Goal: Task Accomplishment & Management: Manage account settings

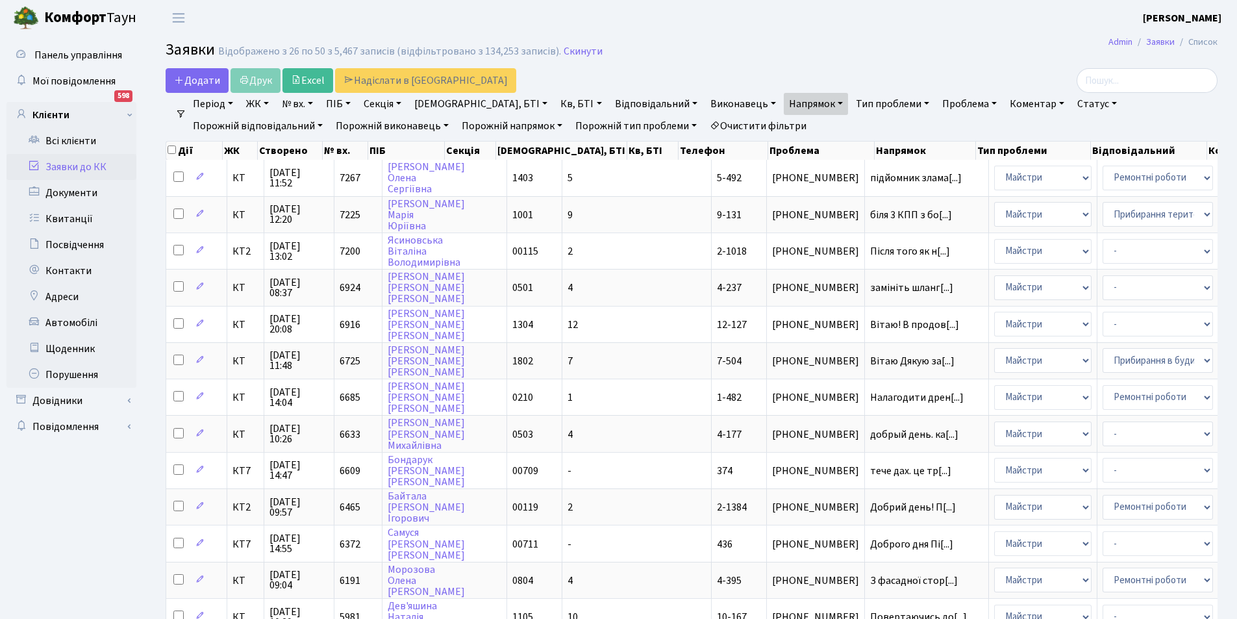
select select "25"
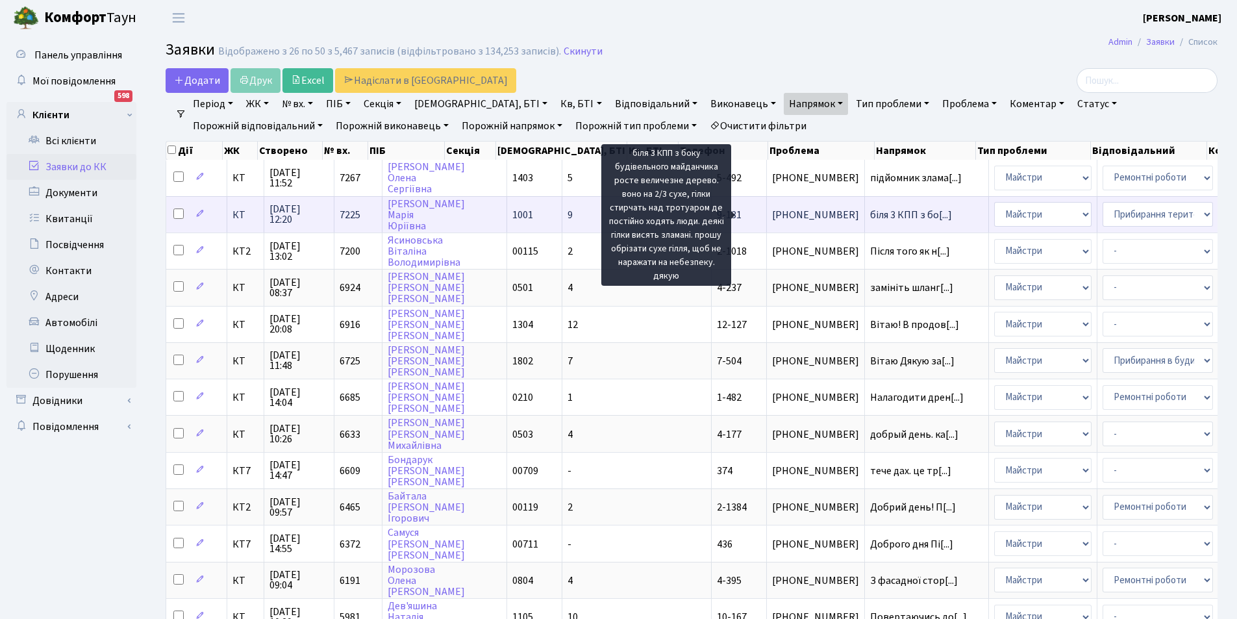
click at [870, 212] on span "біля 3 КПП з бо[...]" at bounding box center [911, 215] width 82 height 14
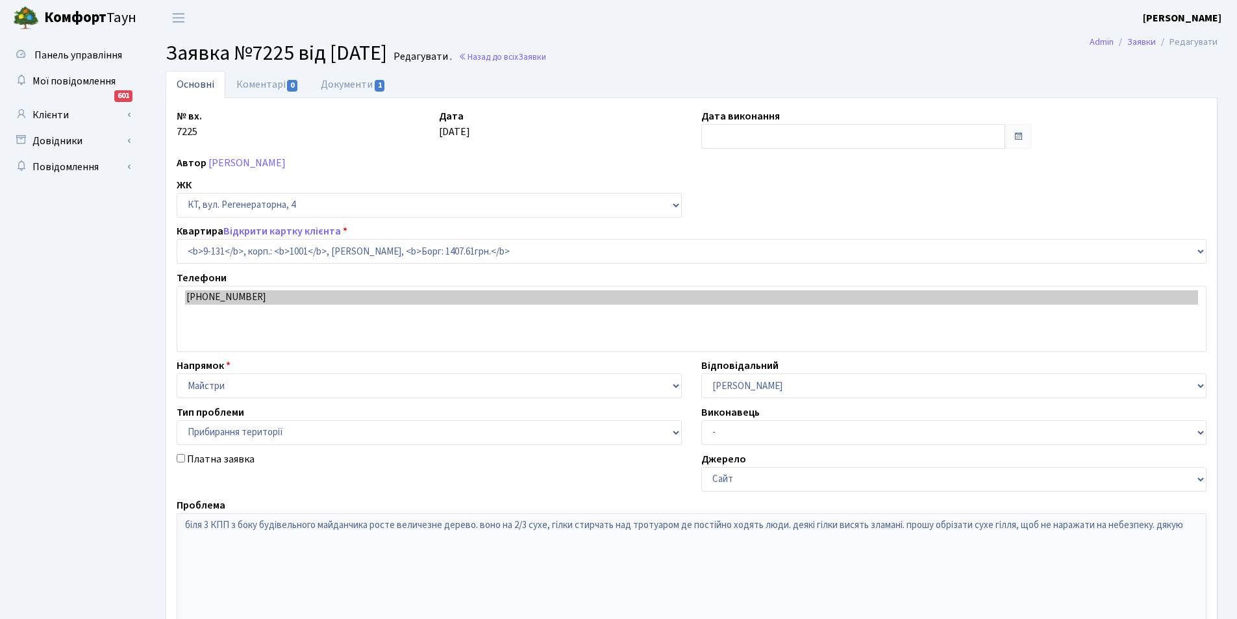
select select "6481"
select select "59"
click at [334, 82] on link "Документи 1" at bounding box center [353, 84] width 87 height 27
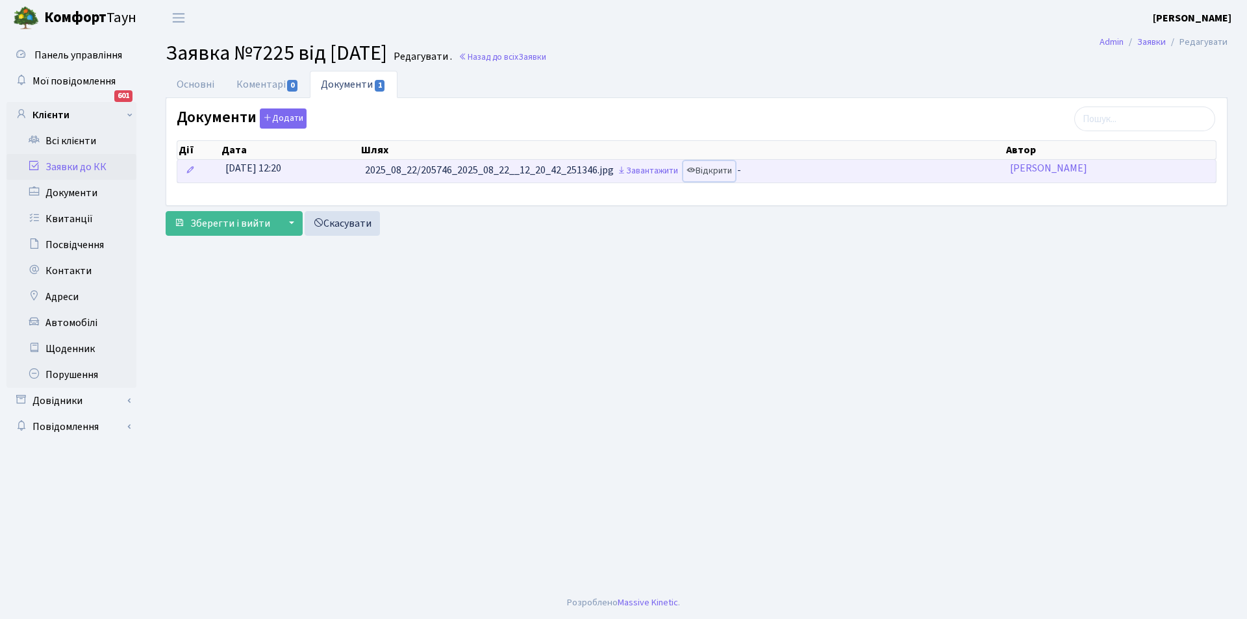
click at [730, 173] on link "Відкрити" at bounding box center [709, 171] width 52 height 20
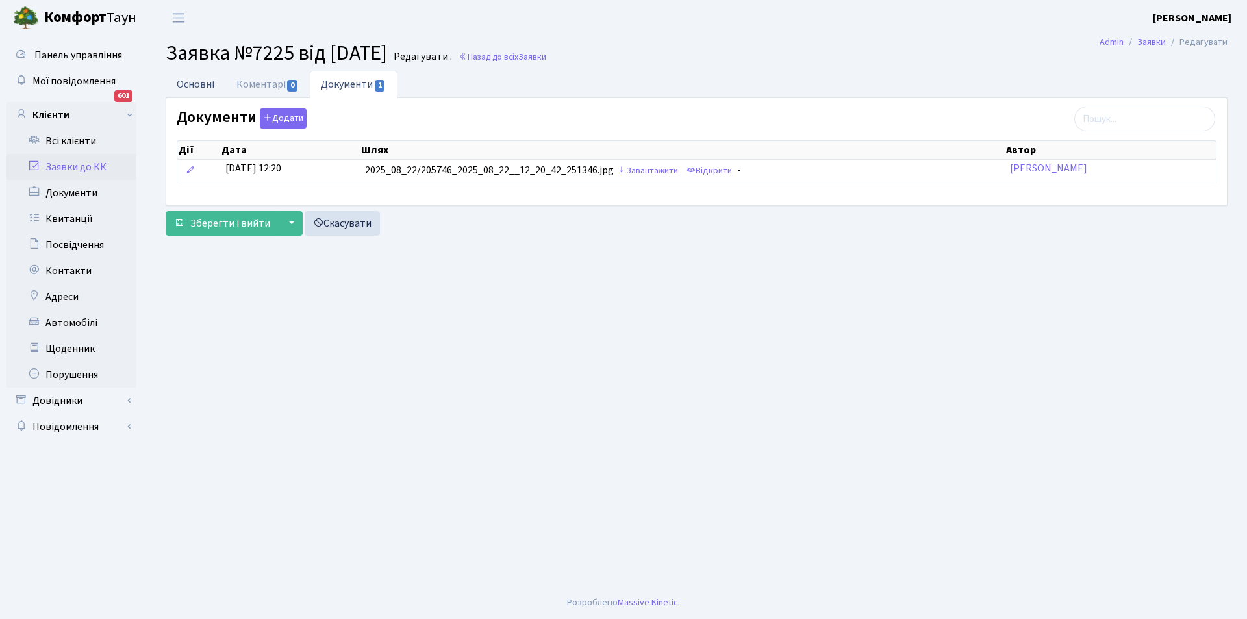
click at [197, 81] on link "Основні" at bounding box center [196, 84] width 60 height 27
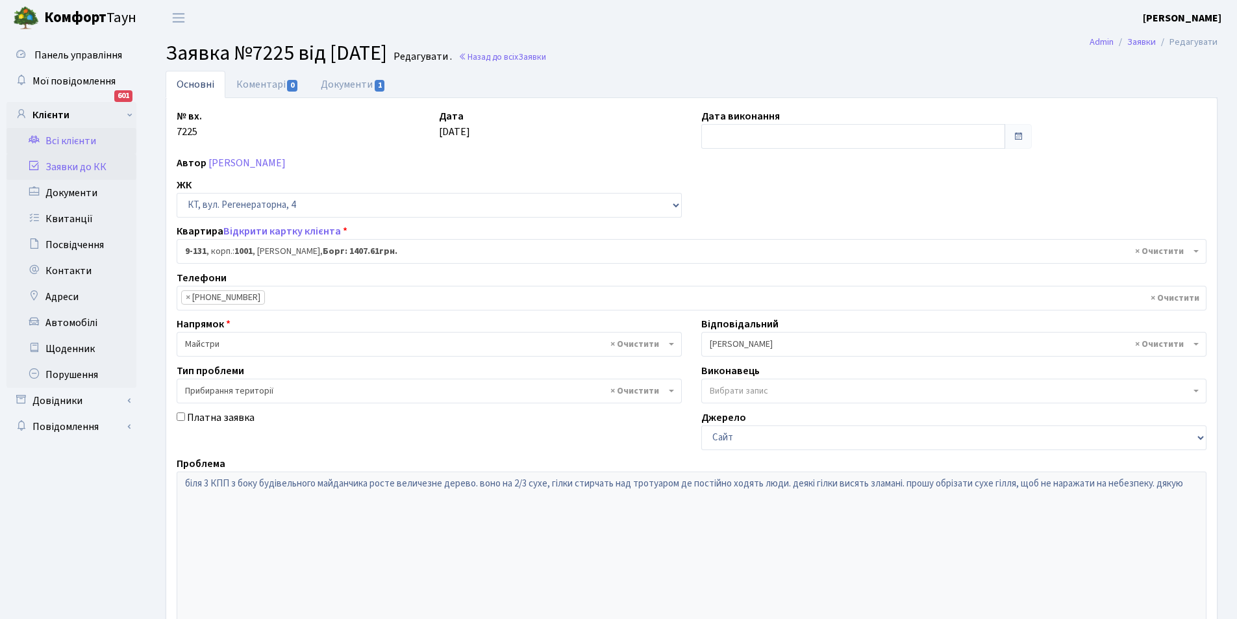
click at [90, 147] on link "Всі клієнти" at bounding box center [71, 141] width 130 height 26
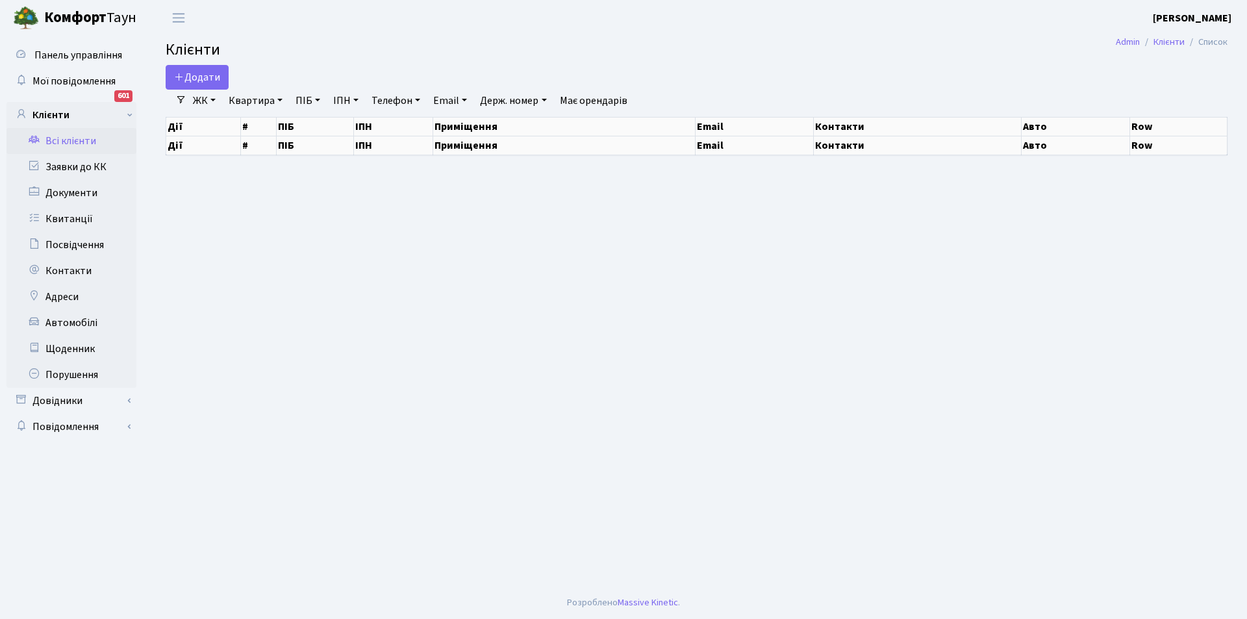
select select "25"
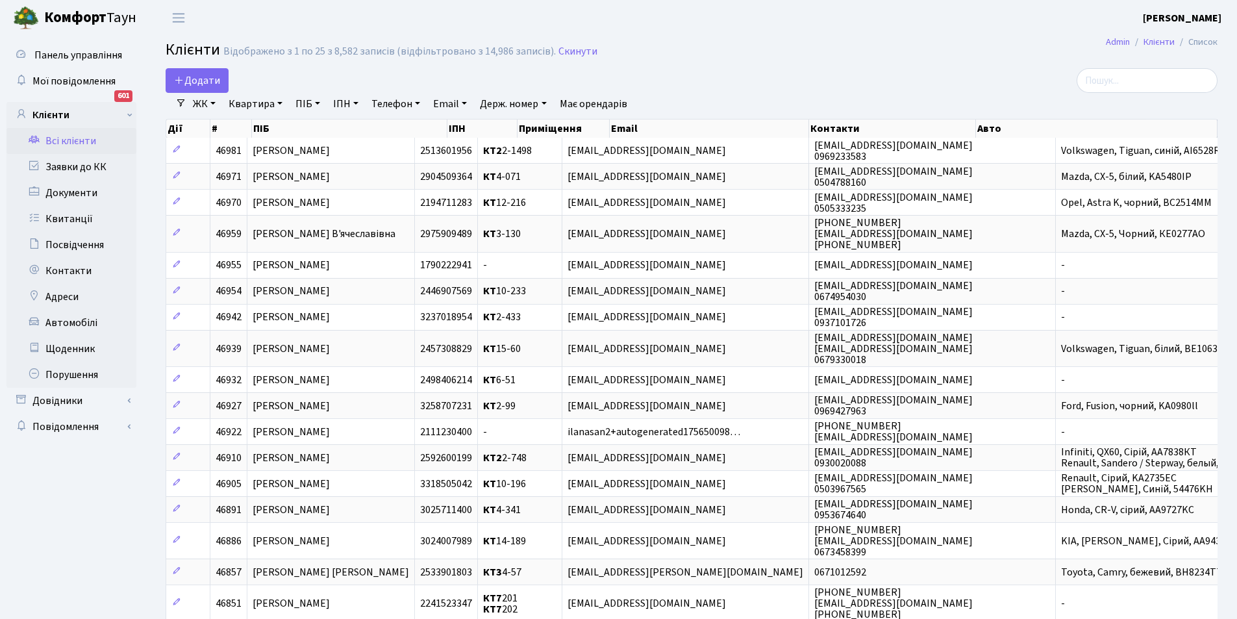
click at [87, 135] on link "Всі клієнти" at bounding box center [71, 141] width 130 height 26
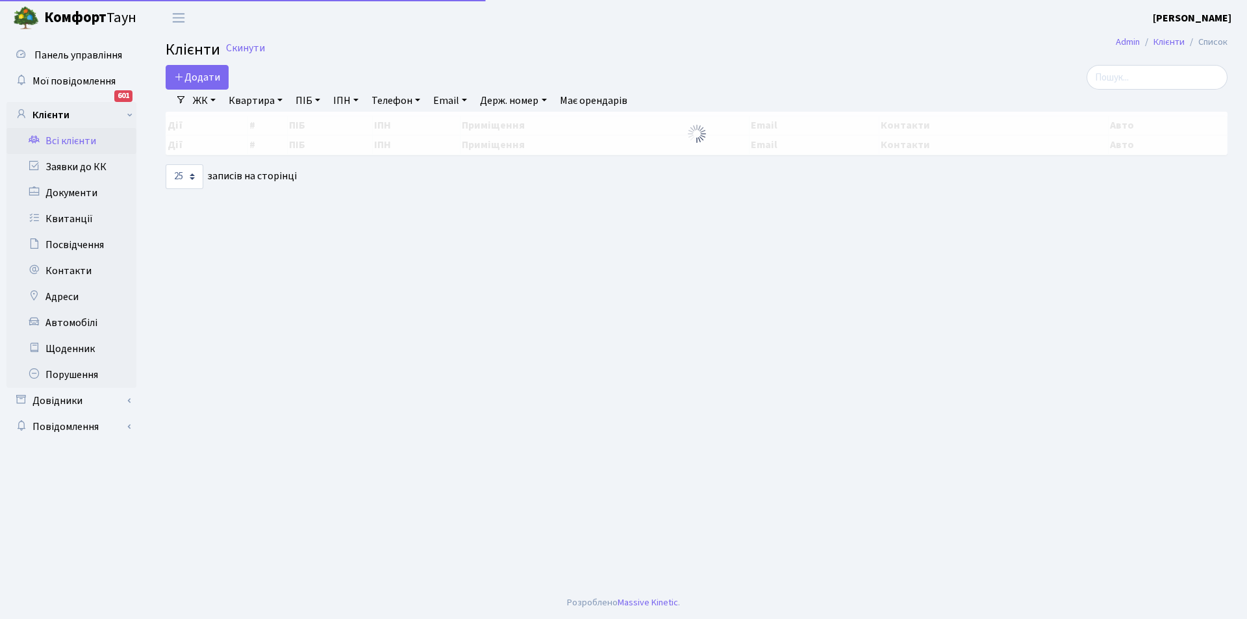
select select "25"
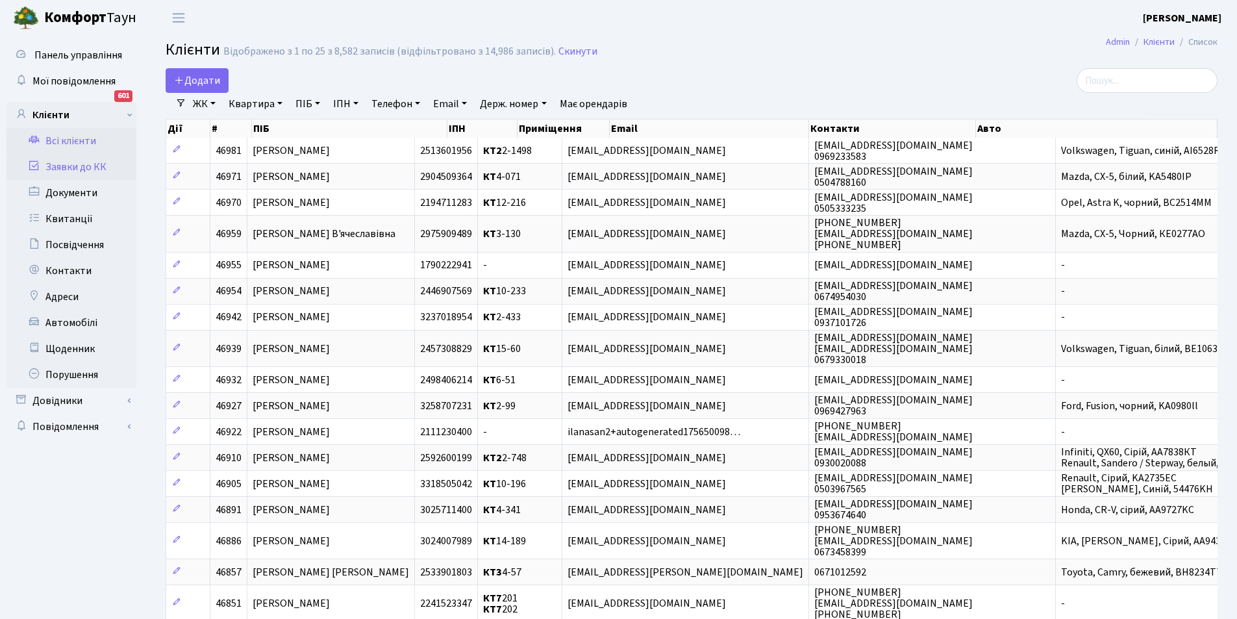
click at [58, 165] on link "Заявки до КК" at bounding box center [71, 167] width 130 height 26
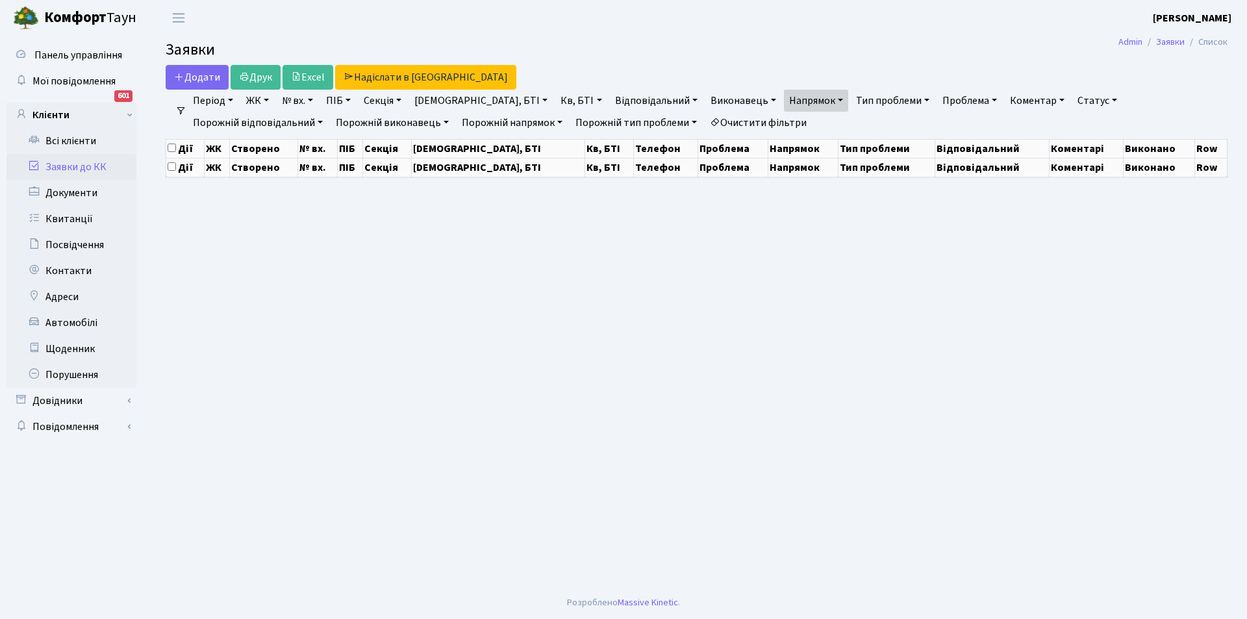
select select "25"
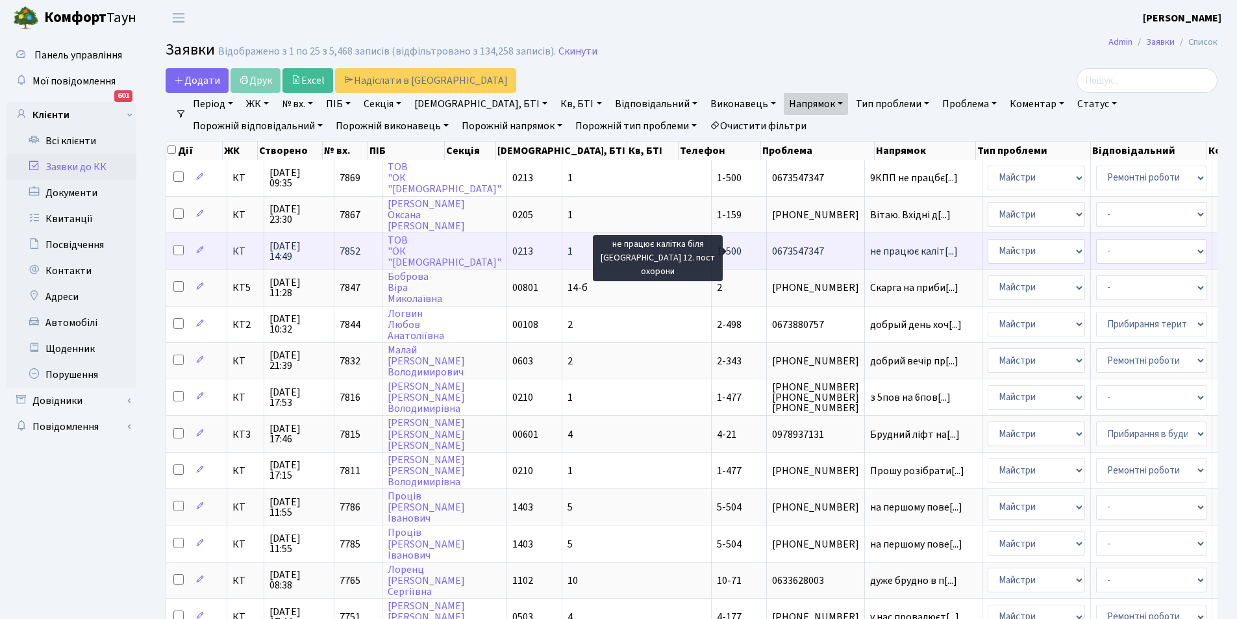
click at [870, 256] on span "не працює каліт[...]" at bounding box center [914, 251] width 88 height 14
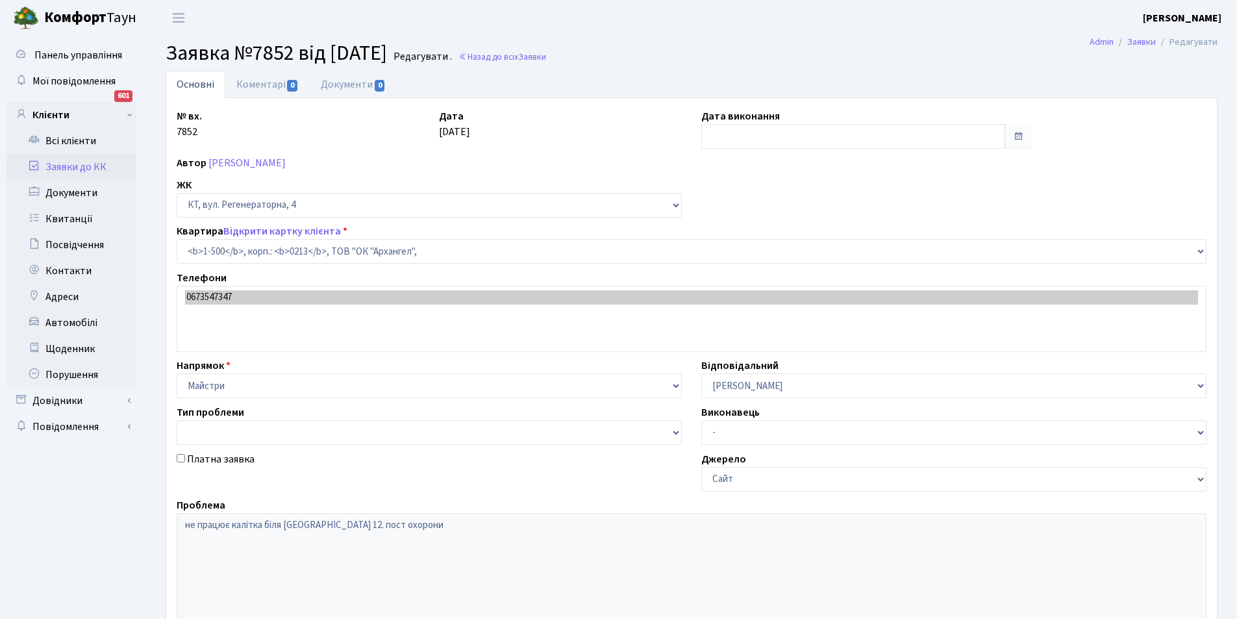
select select "16285"
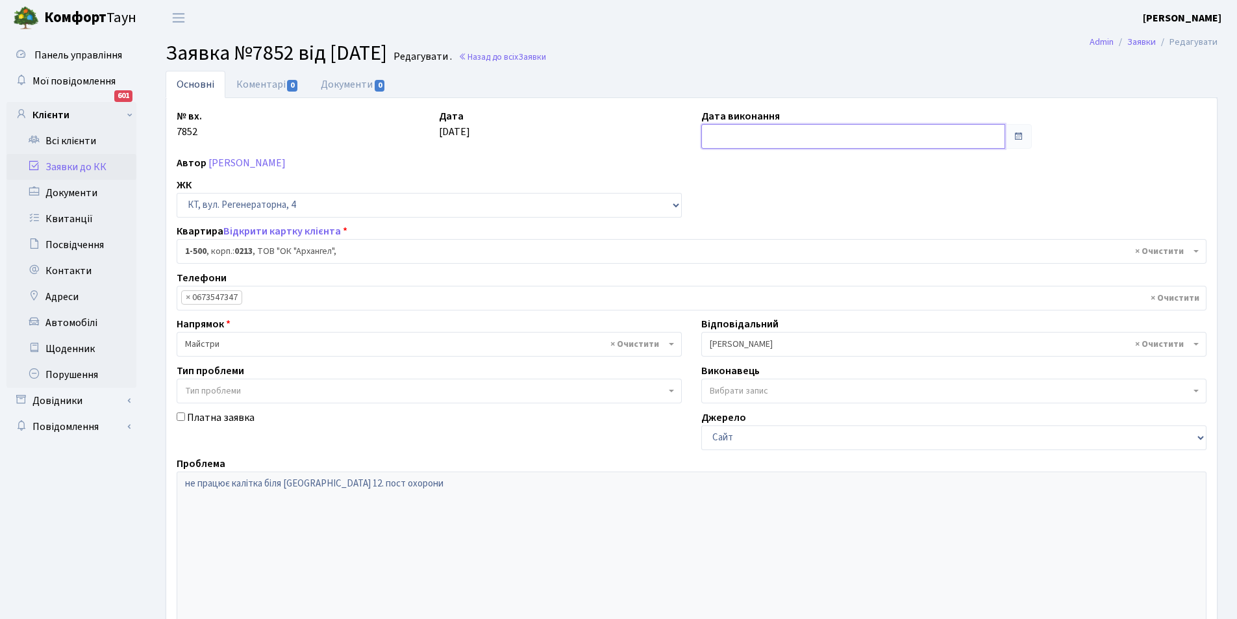
click at [744, 141] on input "text" at bounding box center [853, 136] width 304 height 25
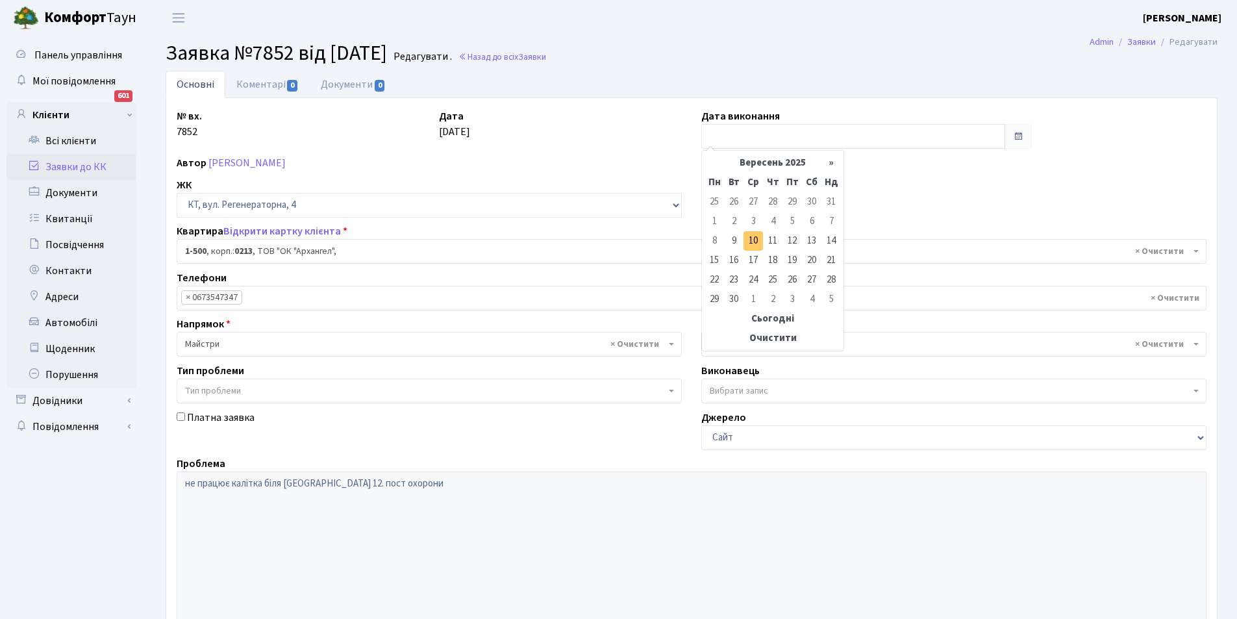
click at [756, 242] on td "10" at bounding box center [752, 240] width 19 height 19
type input "10.09.2025"
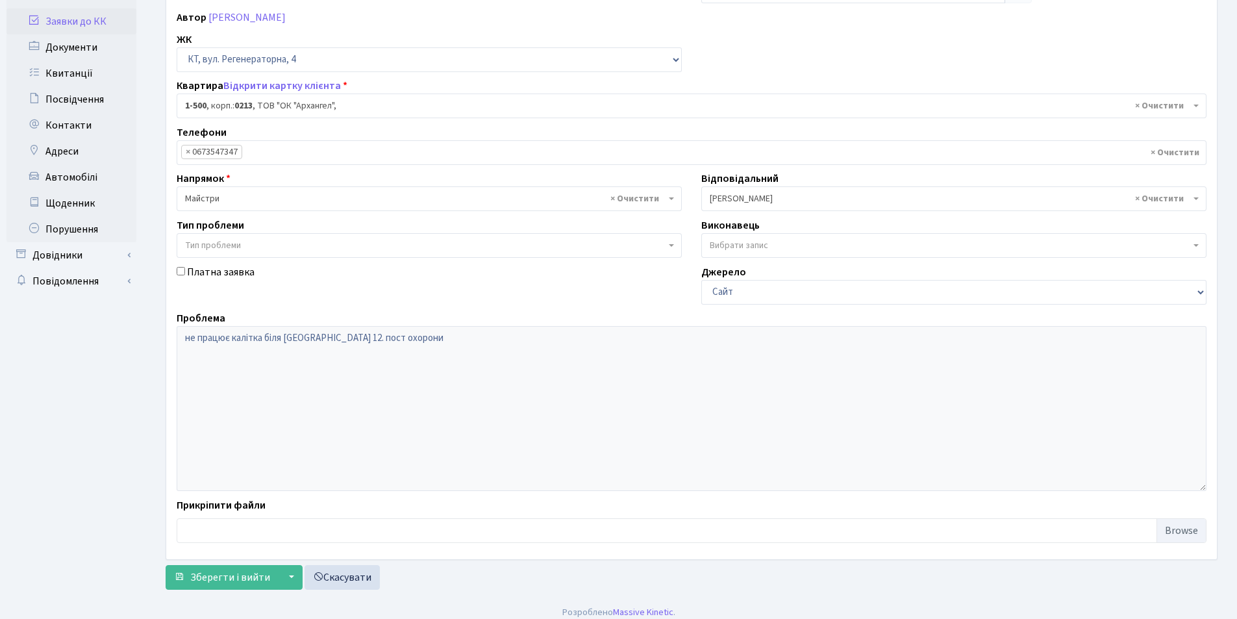
scroll to position [155, 0]
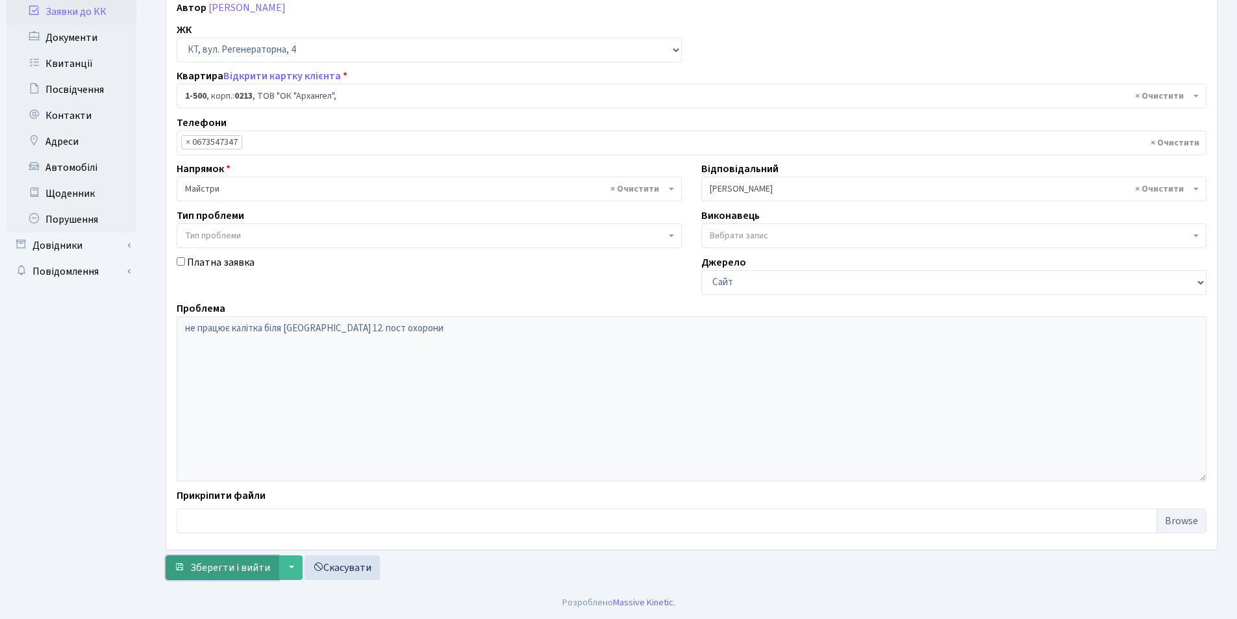
click at [234, 564] on span "Зберегти і вийти" at bounding box center [230, 567] width 80 height 14
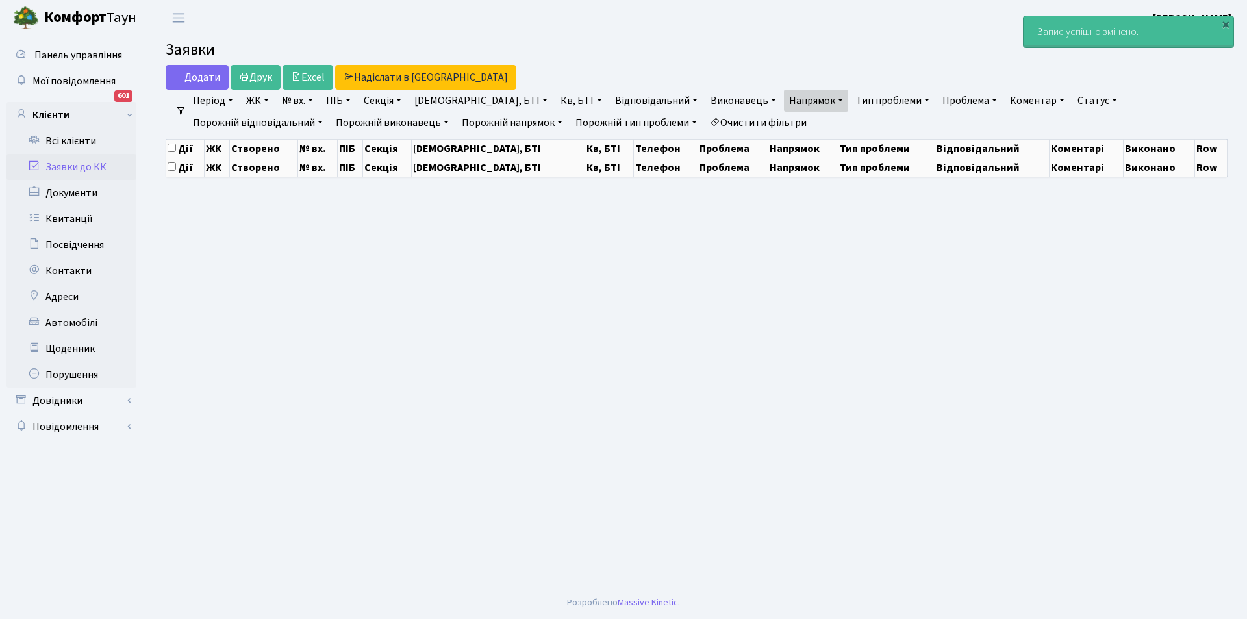
select select "25"
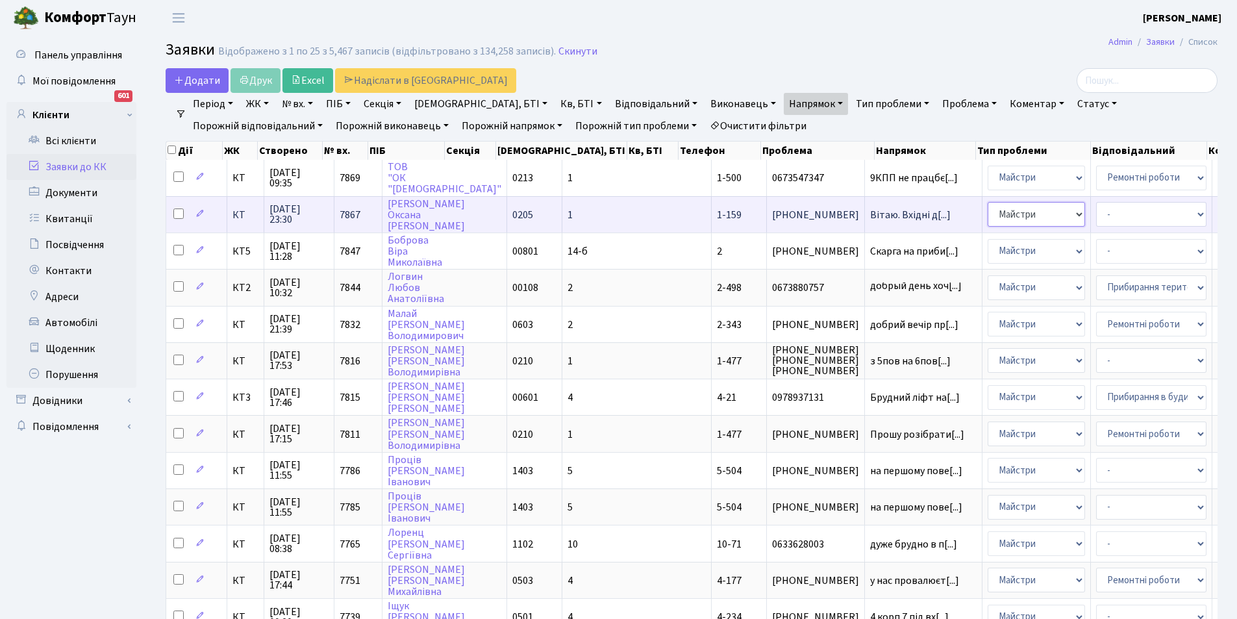
click at [988, 208] on select "- Адміністрація Домофон, СКД Ліфт Майстри Сантехніка Економічний відділ Електри…" at bounding box center [1036, 214] width 97 height 25
select select "3"
select select "22"
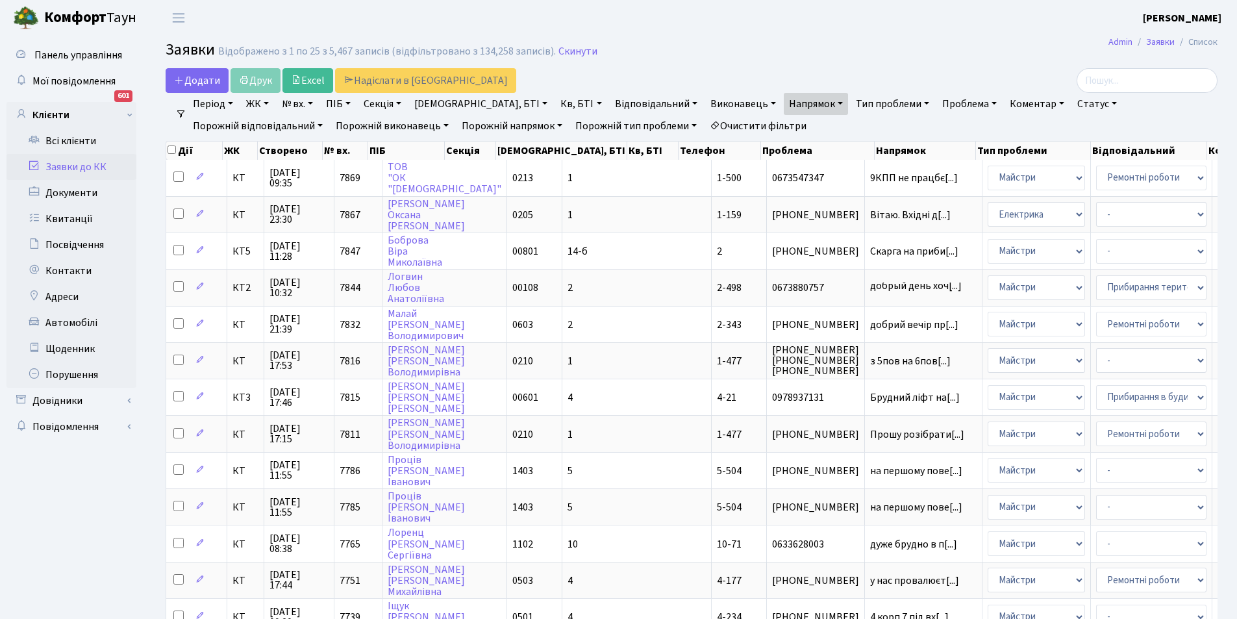
click at [66, 165] on link "Заявки до КК" at bounding box center [71, 167] width 130 height 26
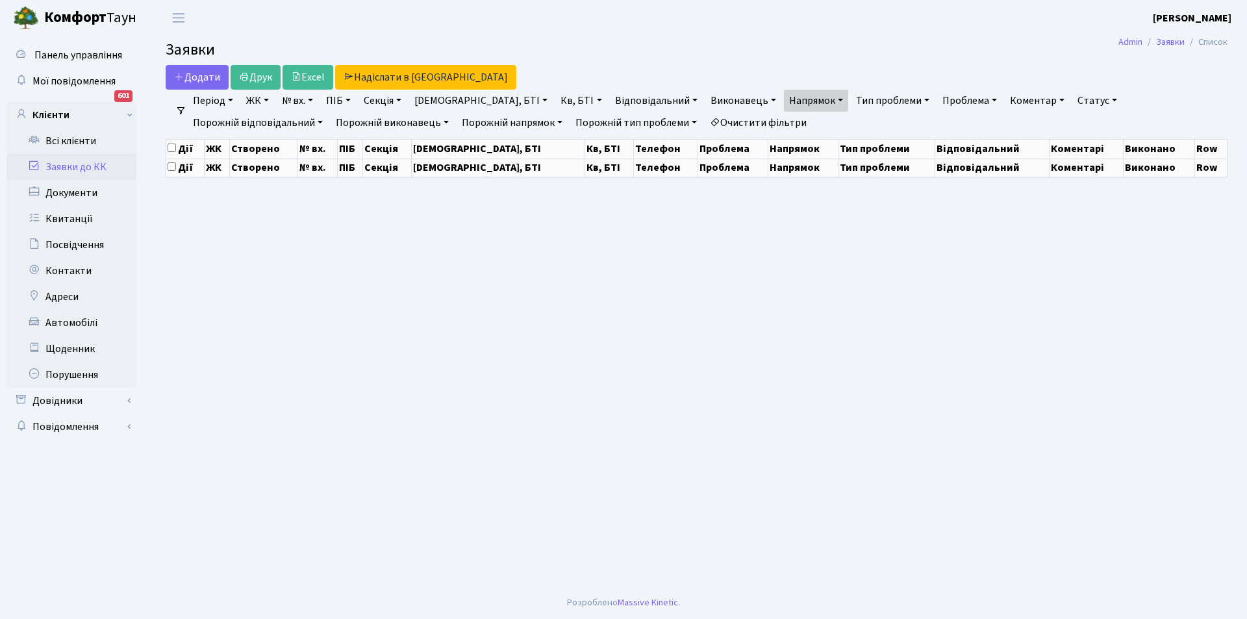
select select "25"
